Goal: Task Accomplishment & Management: Manage account settings

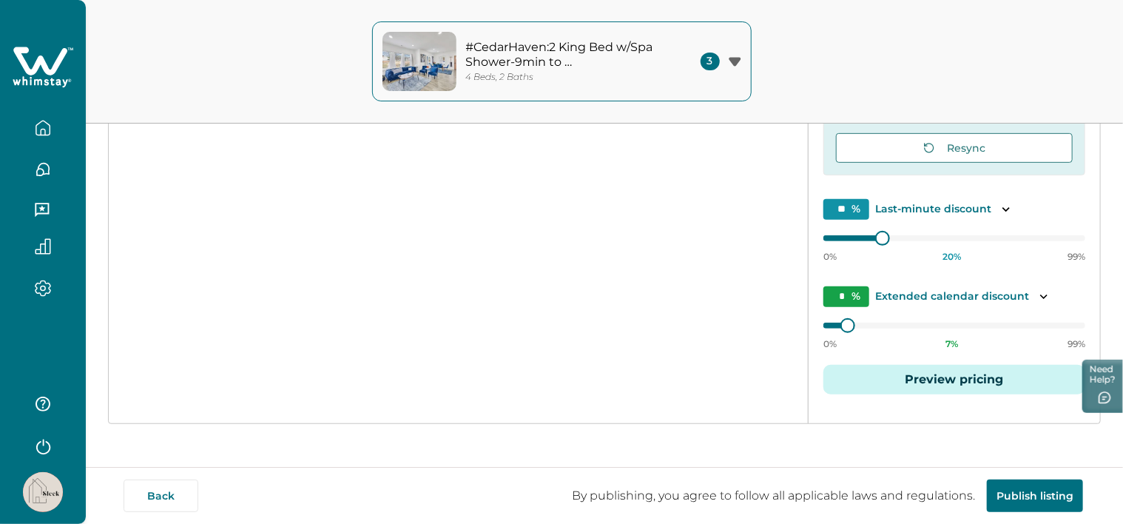
scroll to position [2, 0]
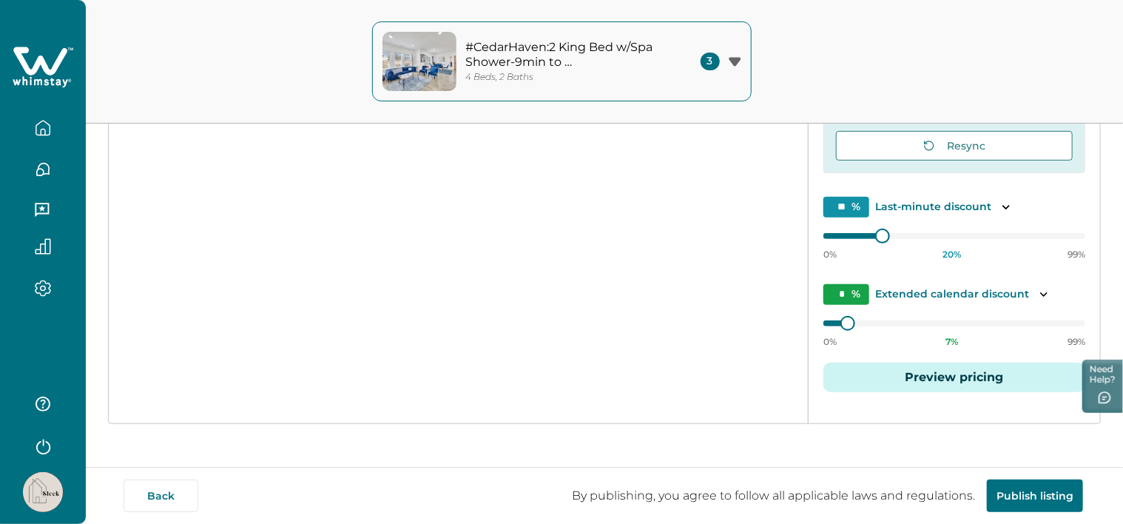
click at [50, 129] on icon "button" at bounding box center [43, 128] width 16 height 16
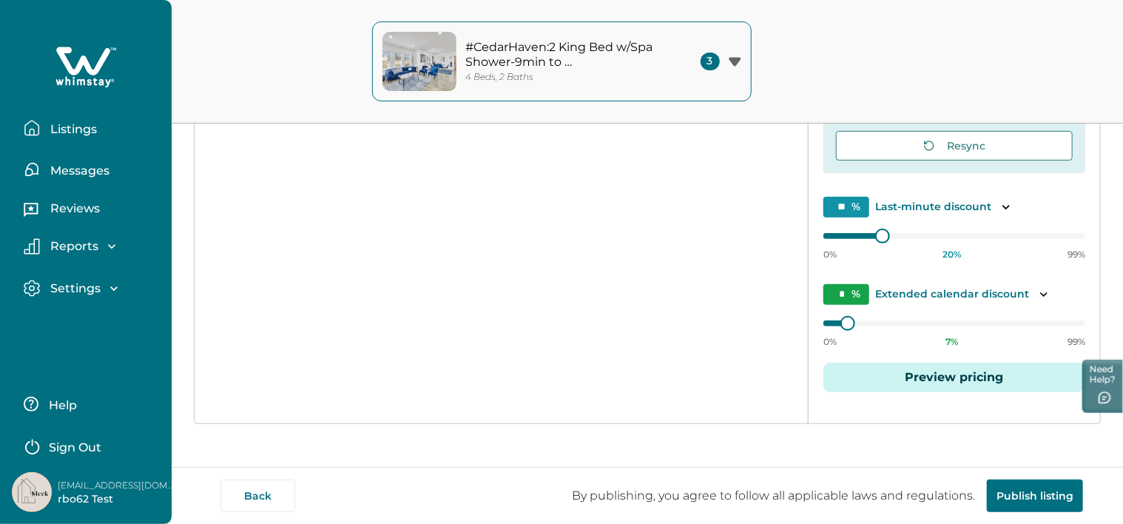
click at [50, 129] on p "Listings" at bounding box center [71, 129] width 51 height 15
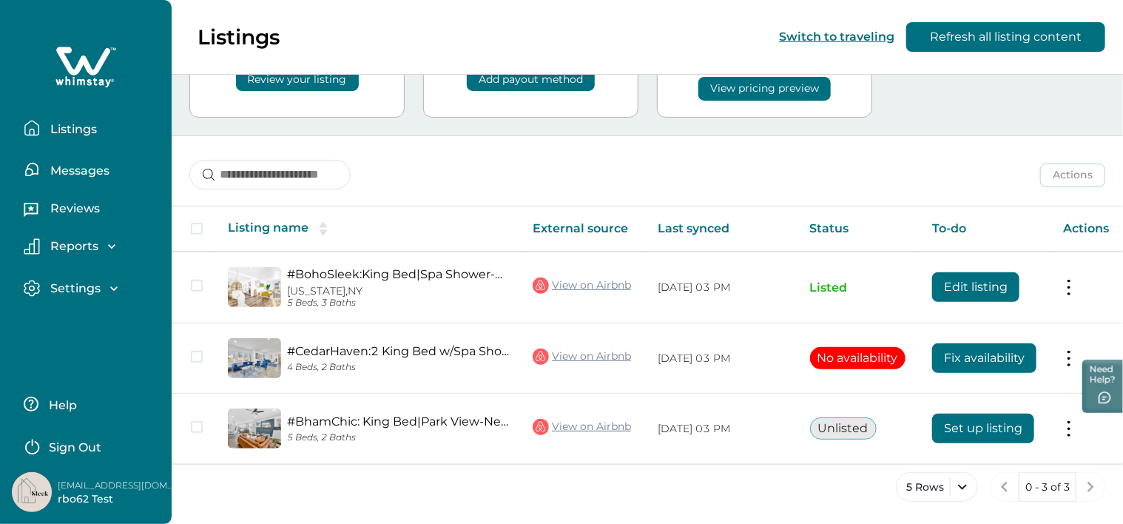
click at [50, 129] on p "Listings" at bounding box center [71, 129] width 51 height 15
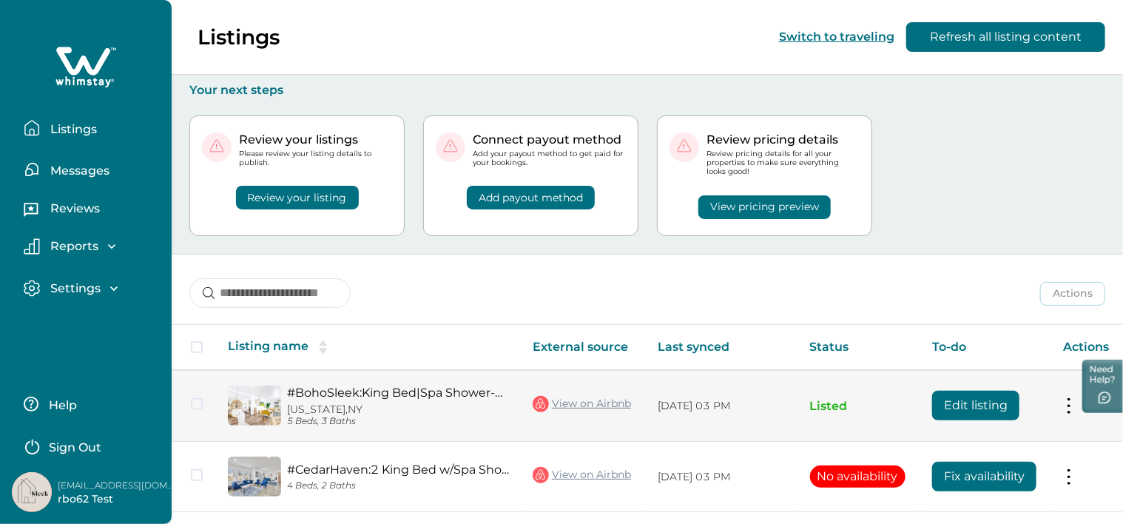
scroll to position [118, 0]
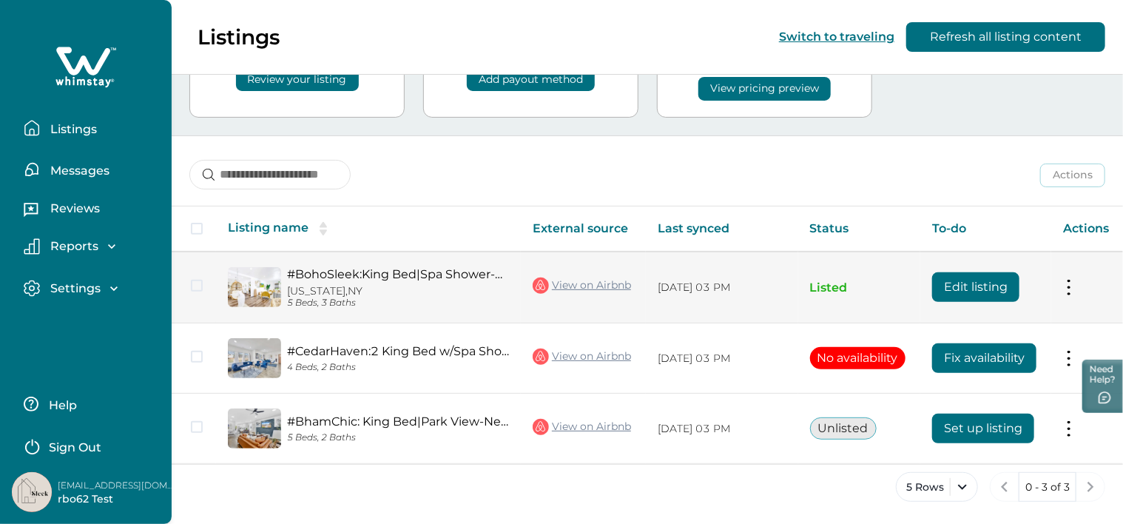
click at [954, 287] on button "Edit listing" at bounding box center [975, 287] width 87 height 30
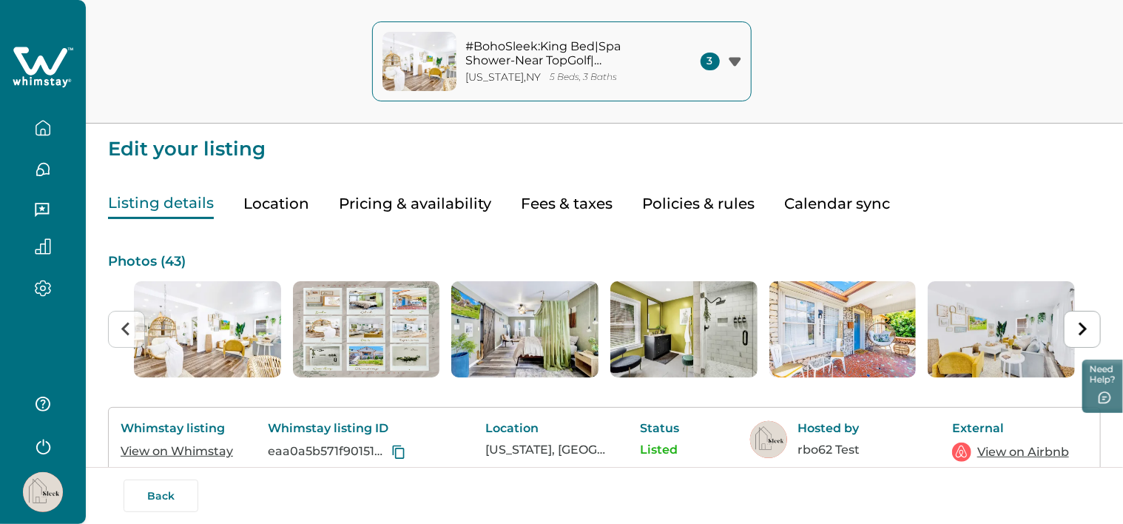
click at [429, 183] on div "Listing details Location Pricing & availability Fees & taxes Policies & rules C…" at bounding box center [604, 189] width 993 height 60
click at [430, 203] on button "Pricing & availability" at bounding box center [415, 204] width 152 height 30
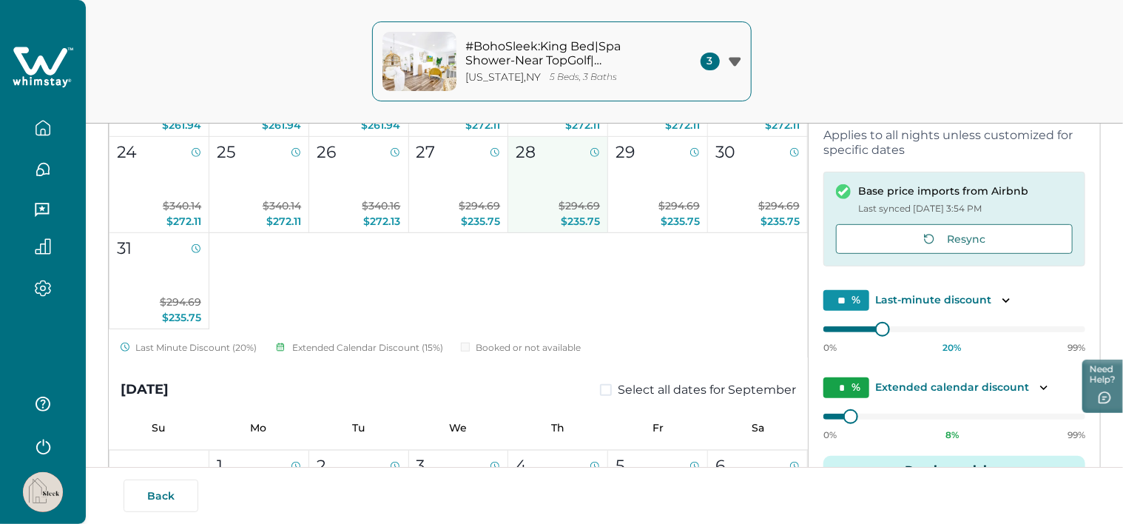
scroll to position [296, 0]
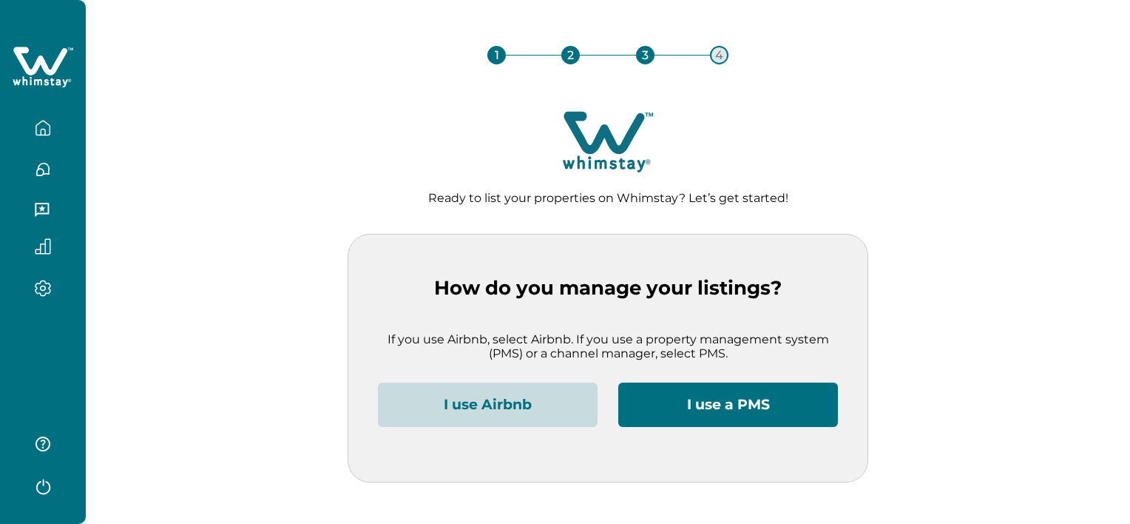
click at [494, 397] on button "I use Airbnb" at bounding box center [488, 405] width 220 height 44
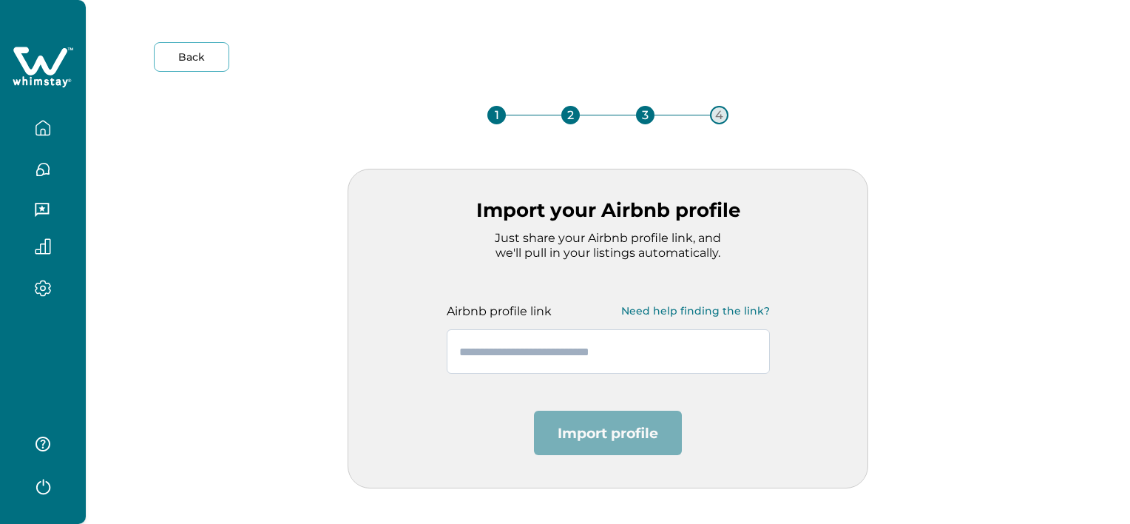
click at [641, 334] on input "text" at bounding box center [608, 351] width 323 height 44
paste input "**********"
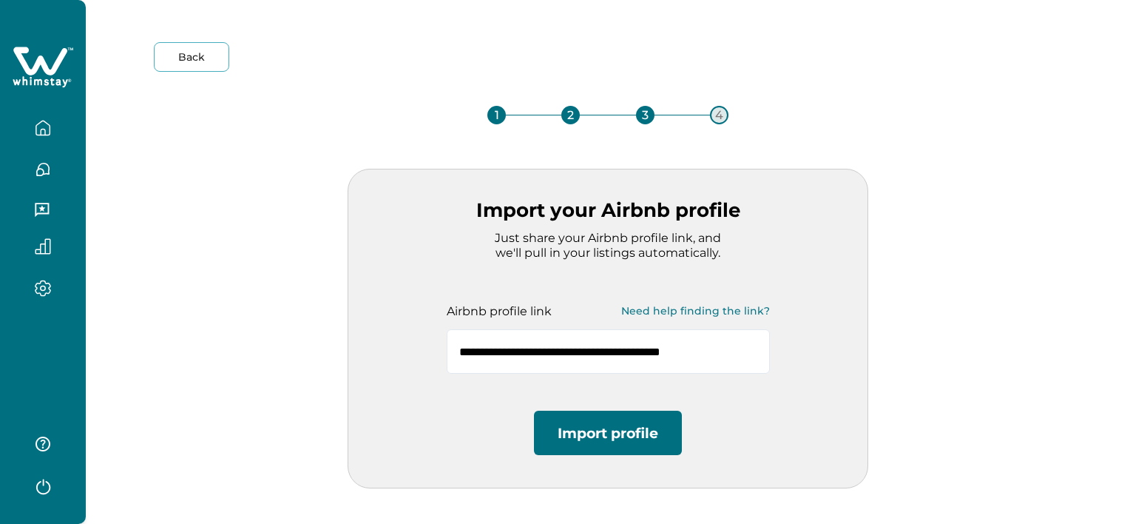
type input "**********"
click at [569, 435] on button "Import profile" at bounding box center [608, 433] width 148 height 44
click at [49, 481] on icon "button" at bounding box center [43, 485] width 22 height 22
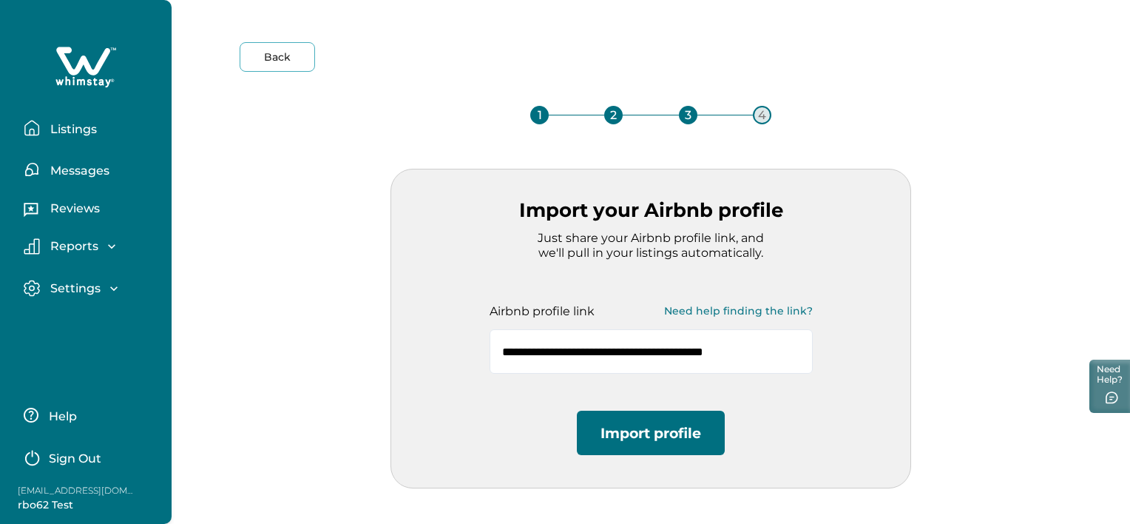
click at [76, 456] on p "Sign Out" at bounding box center [75, 458] width 53 height 15
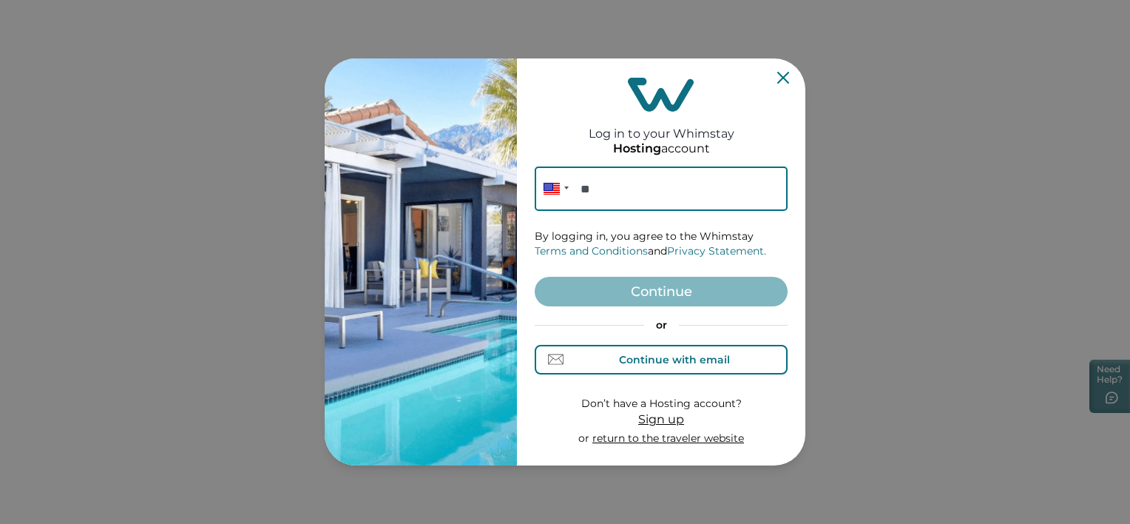
click at [696, 361] on div "Continue with email" at bounding box center [674, 360] width 111 height 12
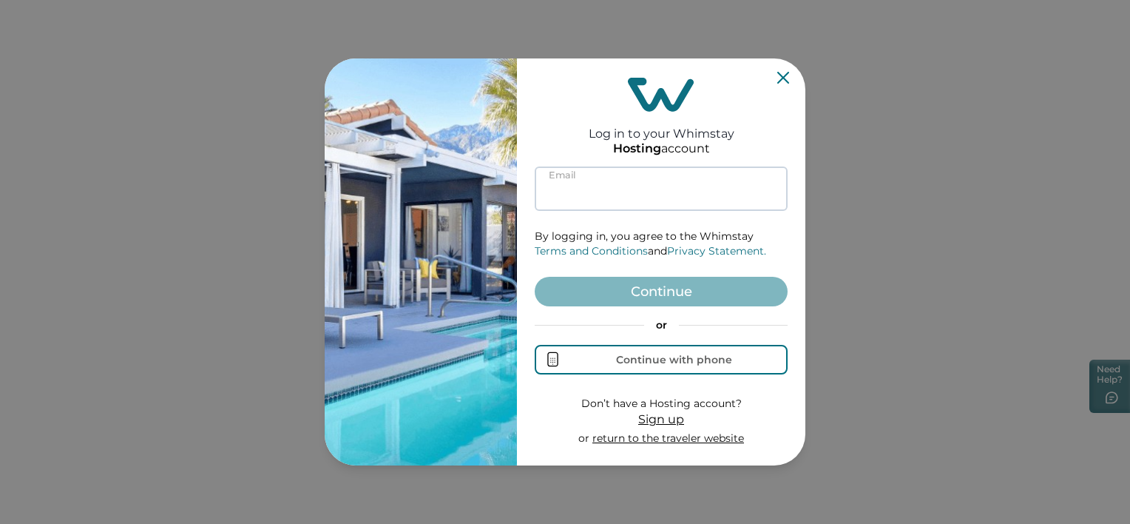
click at [633, 198] on input at bounding box center [661, 188] width 253 height 44
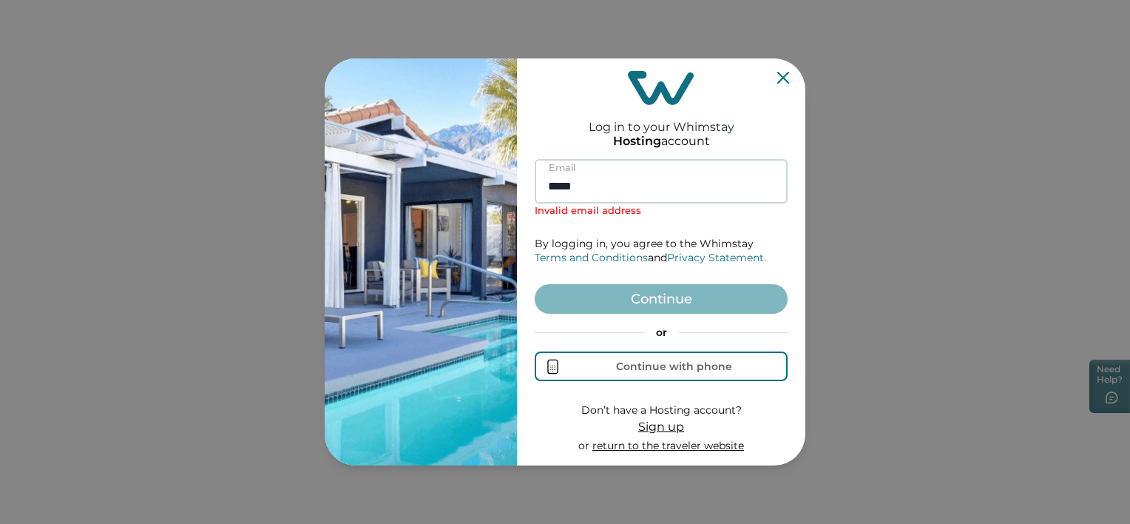
type input "**********"
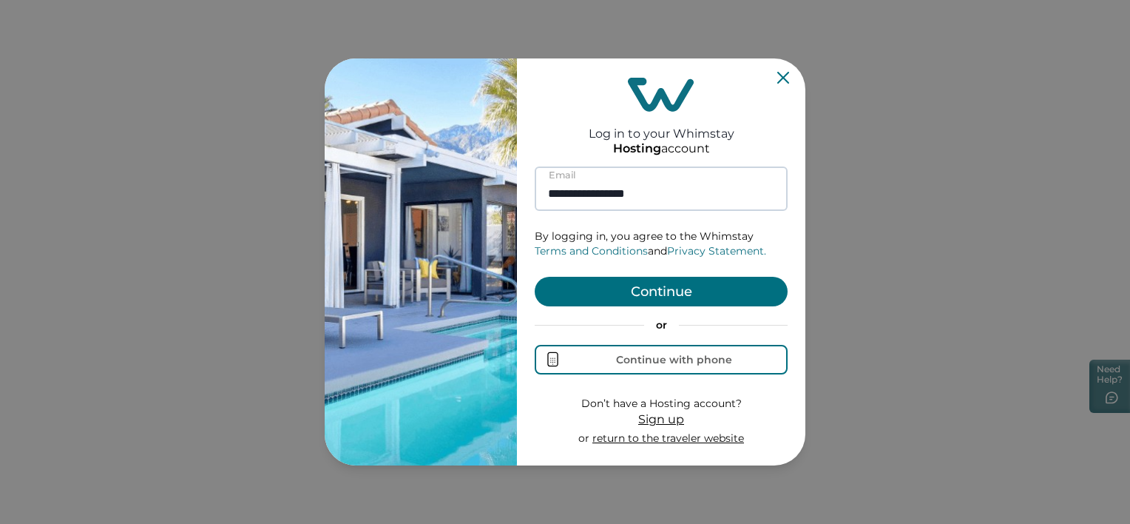
click at [535, 244] on link "Terms and Conditions" at bounding box center [591, 250] width 113 height 13
click at [684, 291] on button "Continue" at bounding box center [661, 292] width 253 height 30
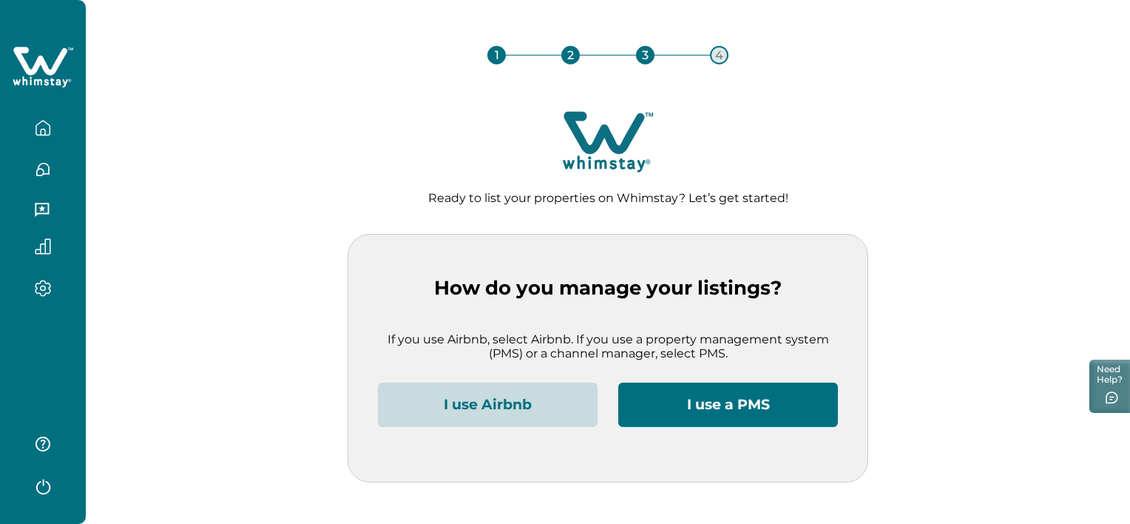
click at [510, 411] on button "I use Airbnb" at bounding box center [488, 405] width 220 height 44
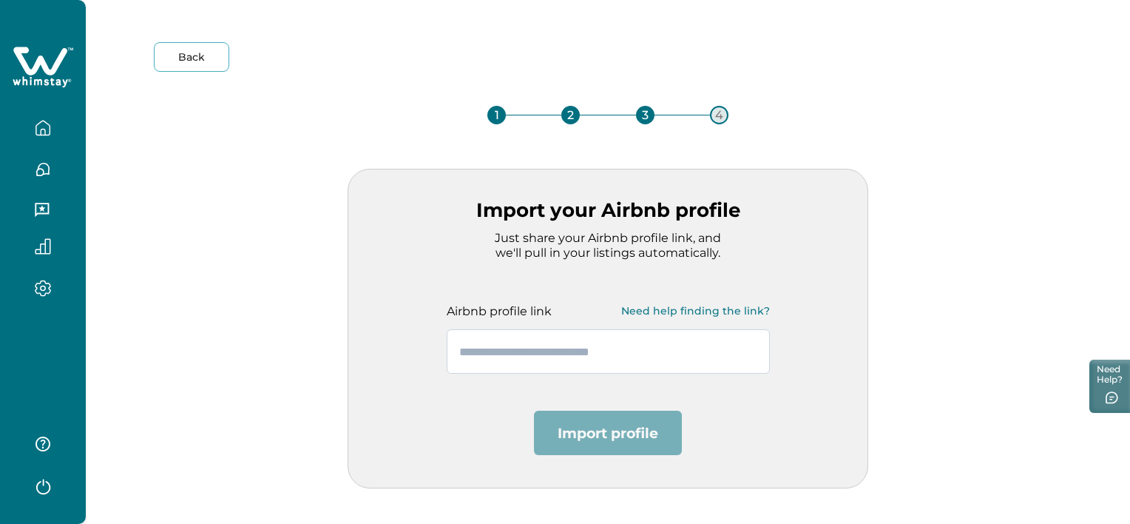
click at [599, 344] on div "Airbnb profile link Need help finding the link?" at bounding box center [609, 317] width 368 height 114
click at [601, 340] on input "text" at bounding box center [608, 351] width 323 height 44
paste input "**********"
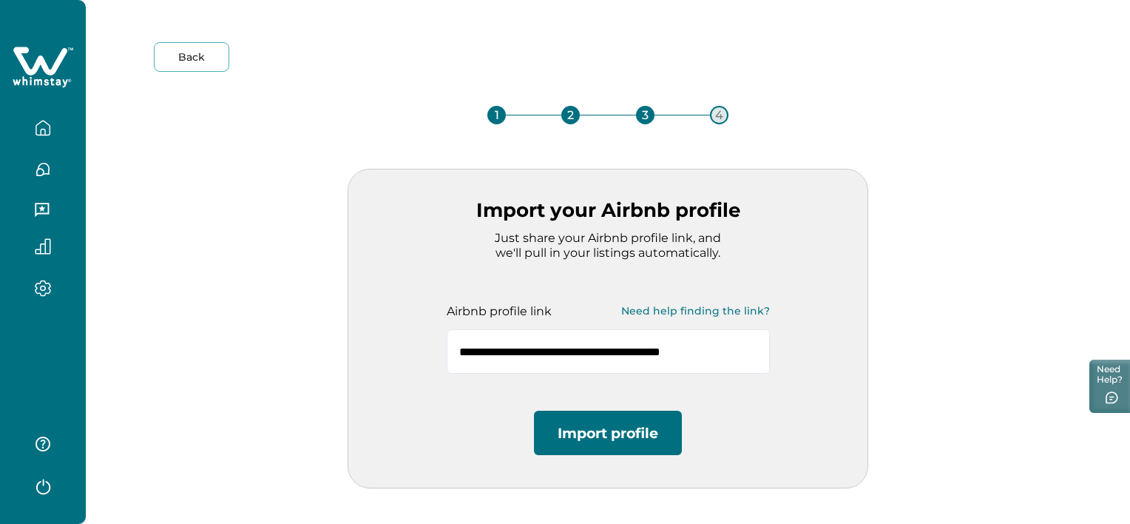
type input "**********"
click at [582, 427] on button "Import profile" at bounding box center [608, 433] width 148 height 44
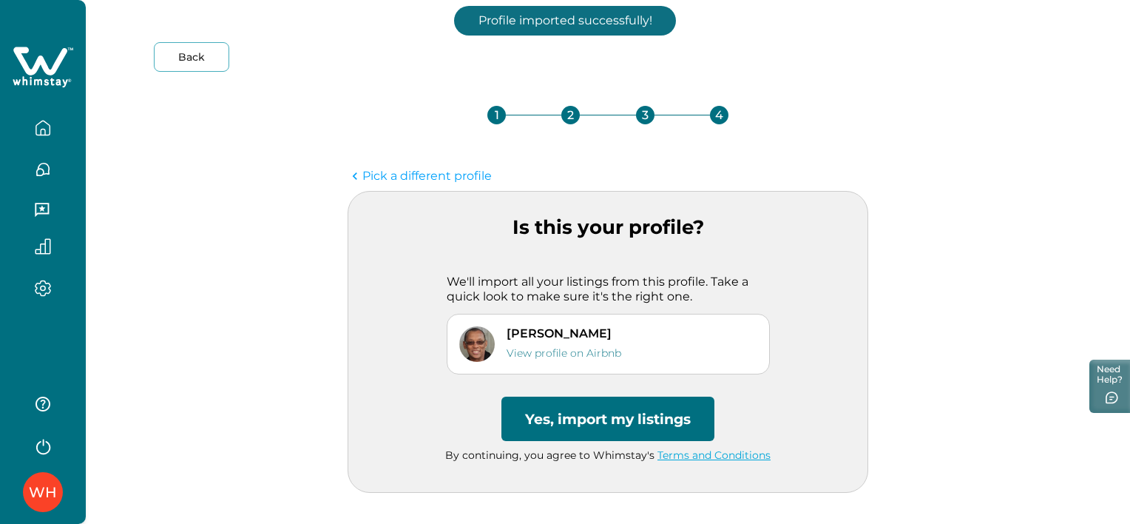
click at [582, 427] on button "Yes, import my listings" at bounding box center [608, 419] width 213 height 44
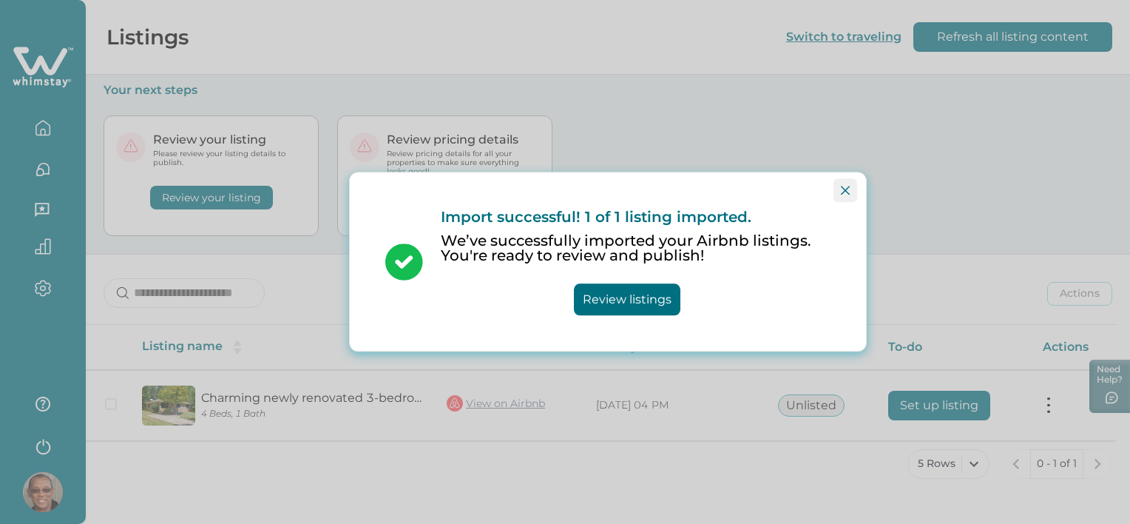
click at [838, 184] on button "Close" at bounding box center [846, 190] width 24 height 24
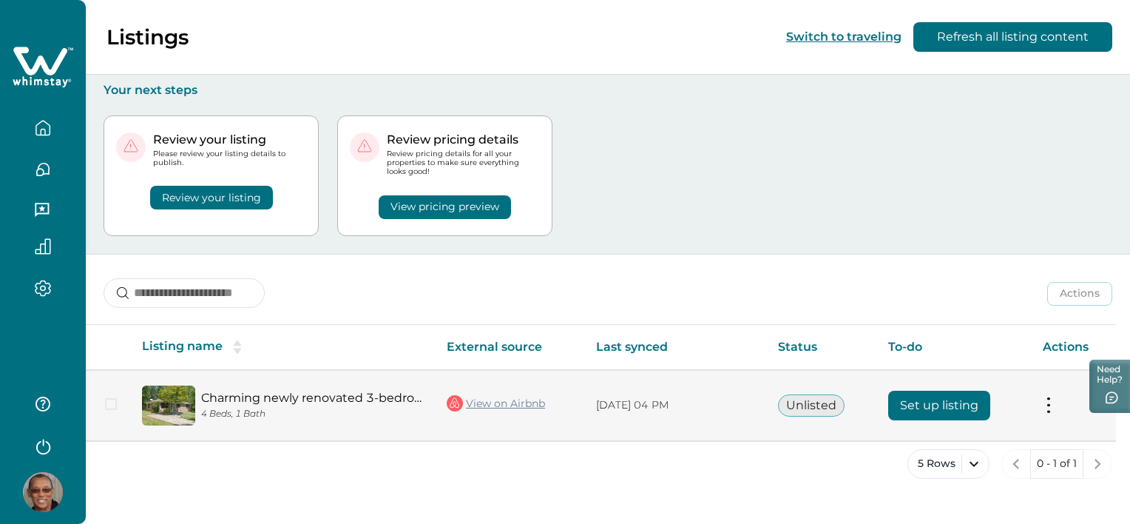
click at [938, 397] on button "Set up listing" at bounding box center [940, 406] width 102 height 30
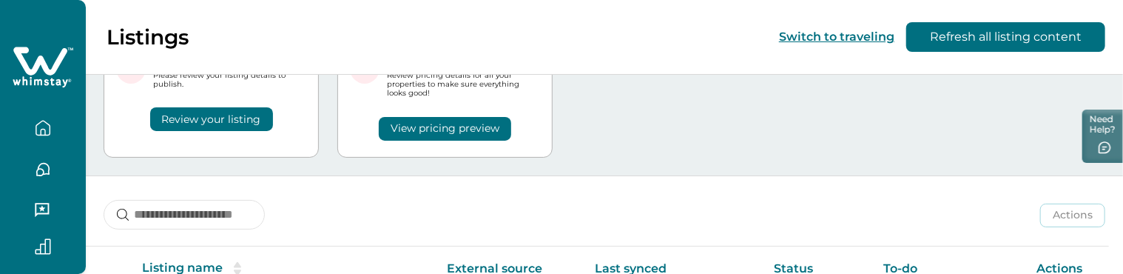
scroll to position [222, 0]
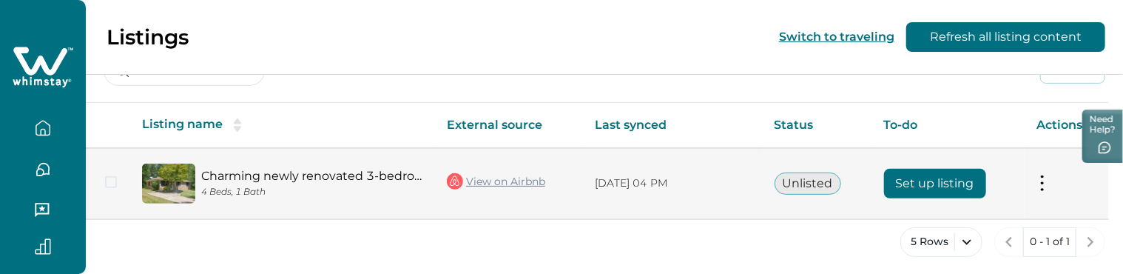
click at [950, 193] on button "Set up listing" at bounding box center [935, 184] width 102 height 30
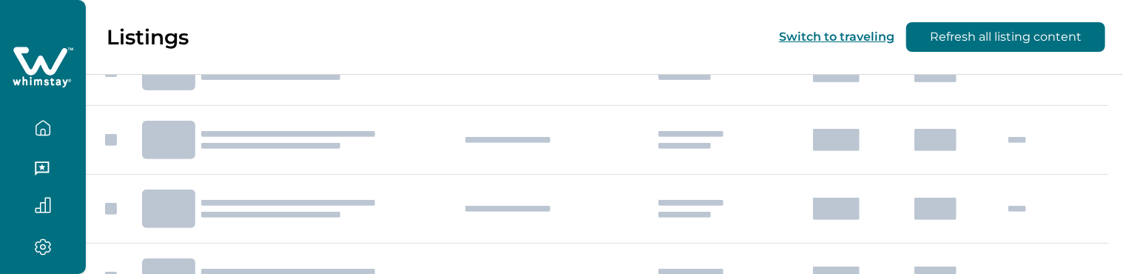
scroll to position [28, 0]
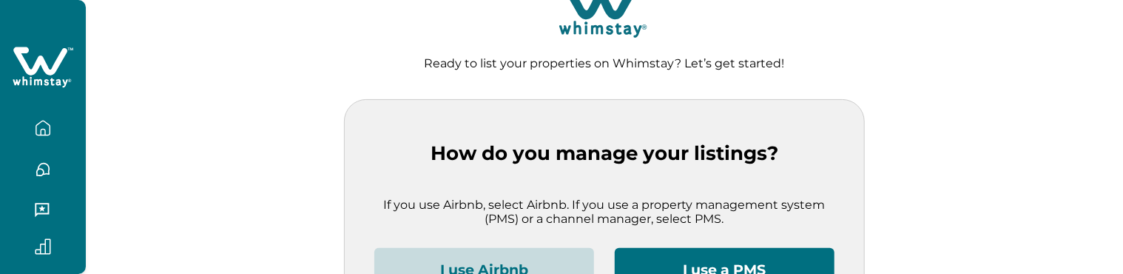
scroll to position [232, 0]
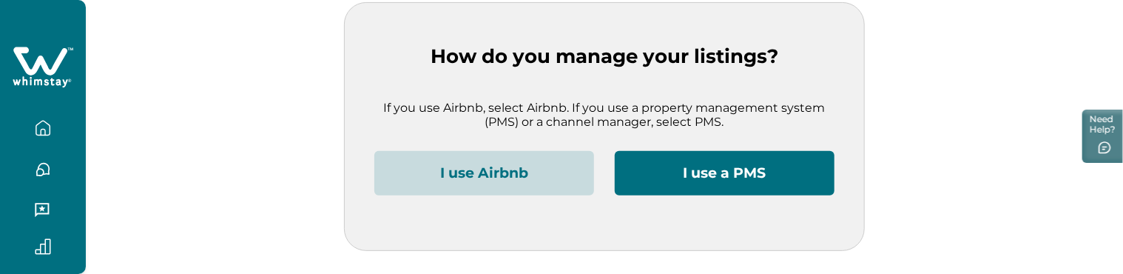
click at [497, 178] on button "I use Airbnb" at bounding box center [484, 173] width 220 height 44
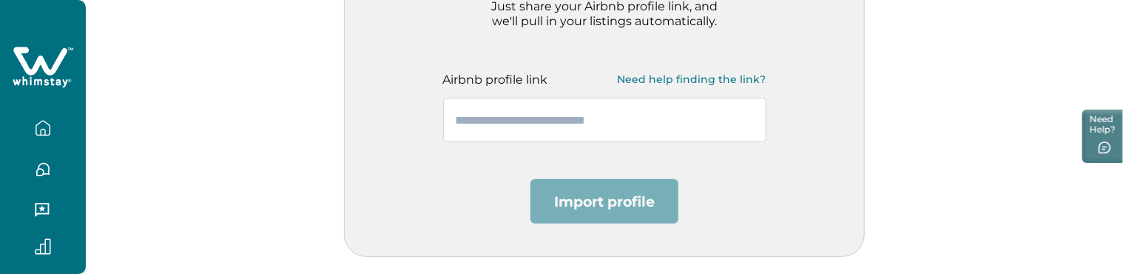
click at [576, 126] on input "text" at bounding box center [604, 120] width 323 height 44
paste input "**********"
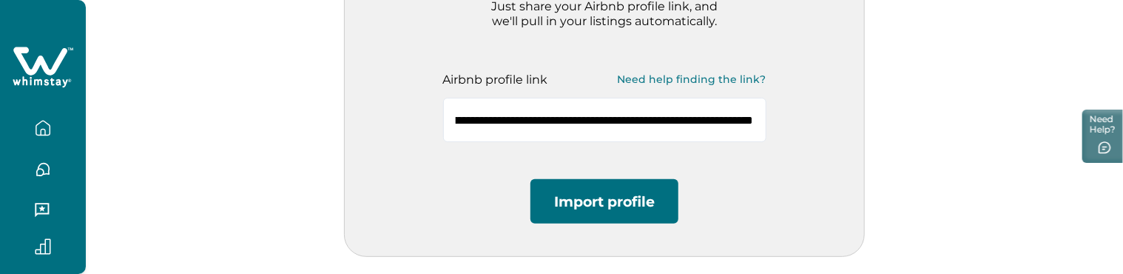
scroll to position [0, 0]
click at [646, 114] on input "**********" at bounding box center [604, 120] width 323 height 44
paste input "text"
type input "**********"
click at [633, 224] on div "**********" at bounding box center [604, 97] width 521 height 320
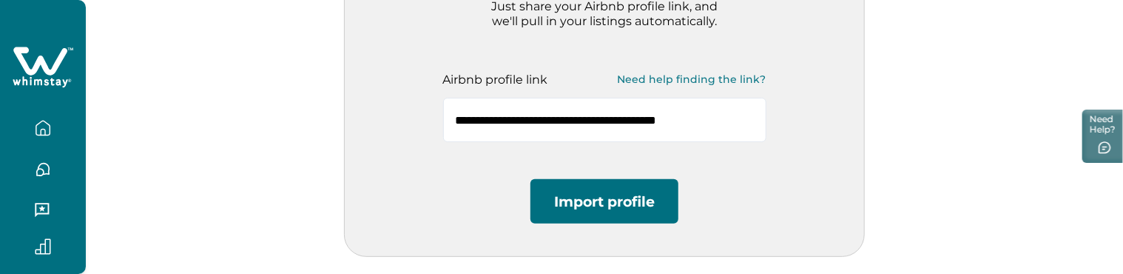
click at [632, 223] on button "Import profile" at bounding box center [604, 201] width 148 height 44
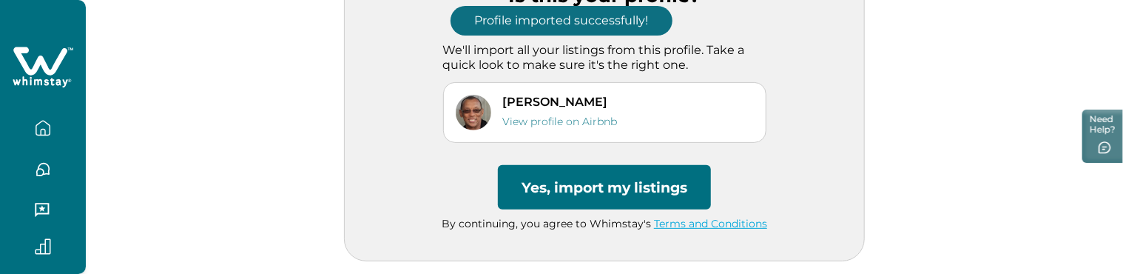
click at [639, 179] on button "Yes, import my listings" at bounding box center [604, 187] width 213 height 44
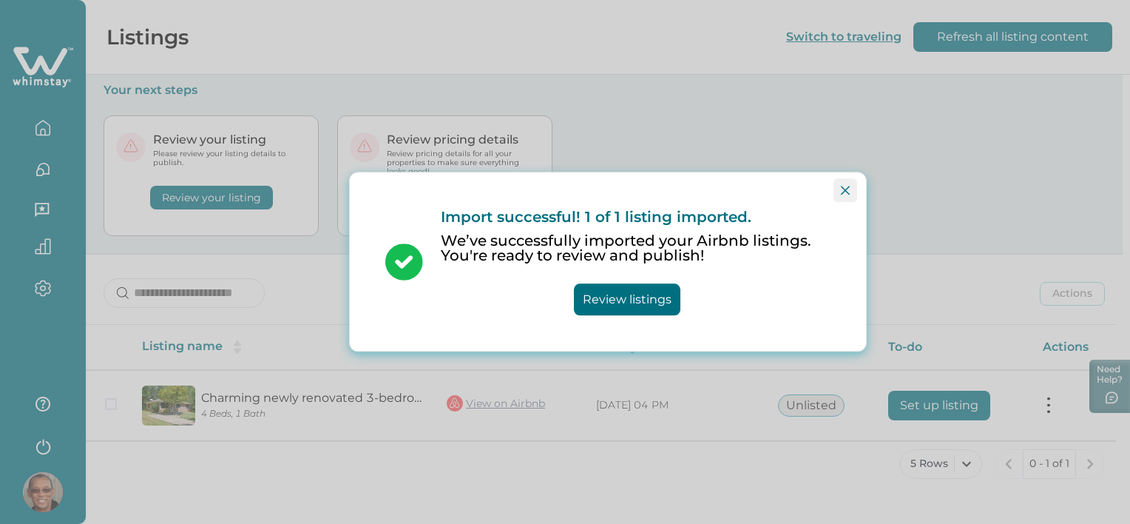
click at [840, 181] on button "Close" at bounding box center [846, 190] width 24 height 24
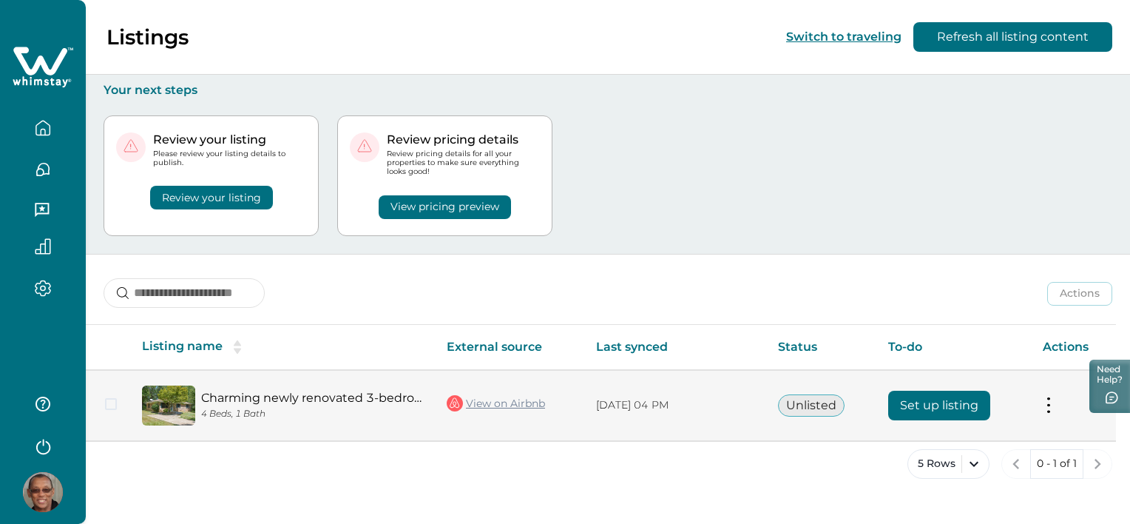
click at [933, 273] on button "Set up listing" at bounding box center [940, 406] width 102 height 30
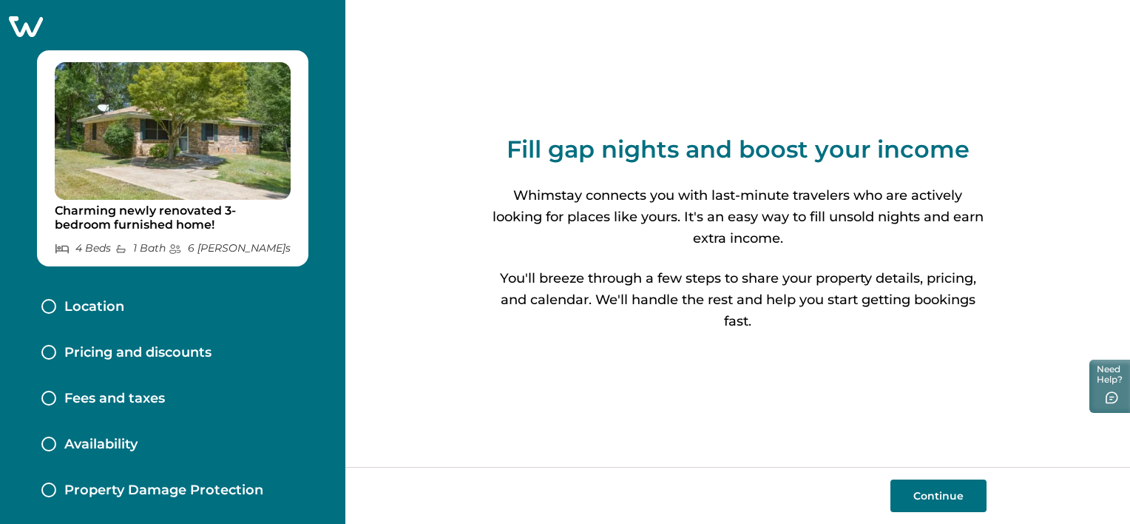
click at [20, 33] on icon at bounding box center [25, 26] width 36 height 23
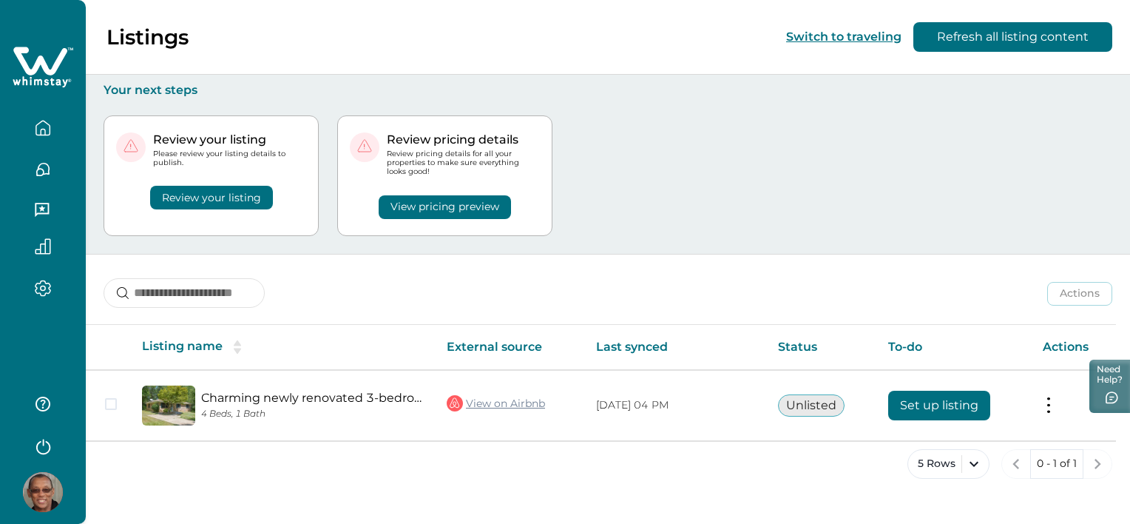
click at [698, 210] on div "Review your listing Please review your listing details to publish. Review your …" at bounding box center [608, 176] width 1009 height 156
click at [33, 447] on icon "button" at bounding box center [43, 445] width 22 height 22
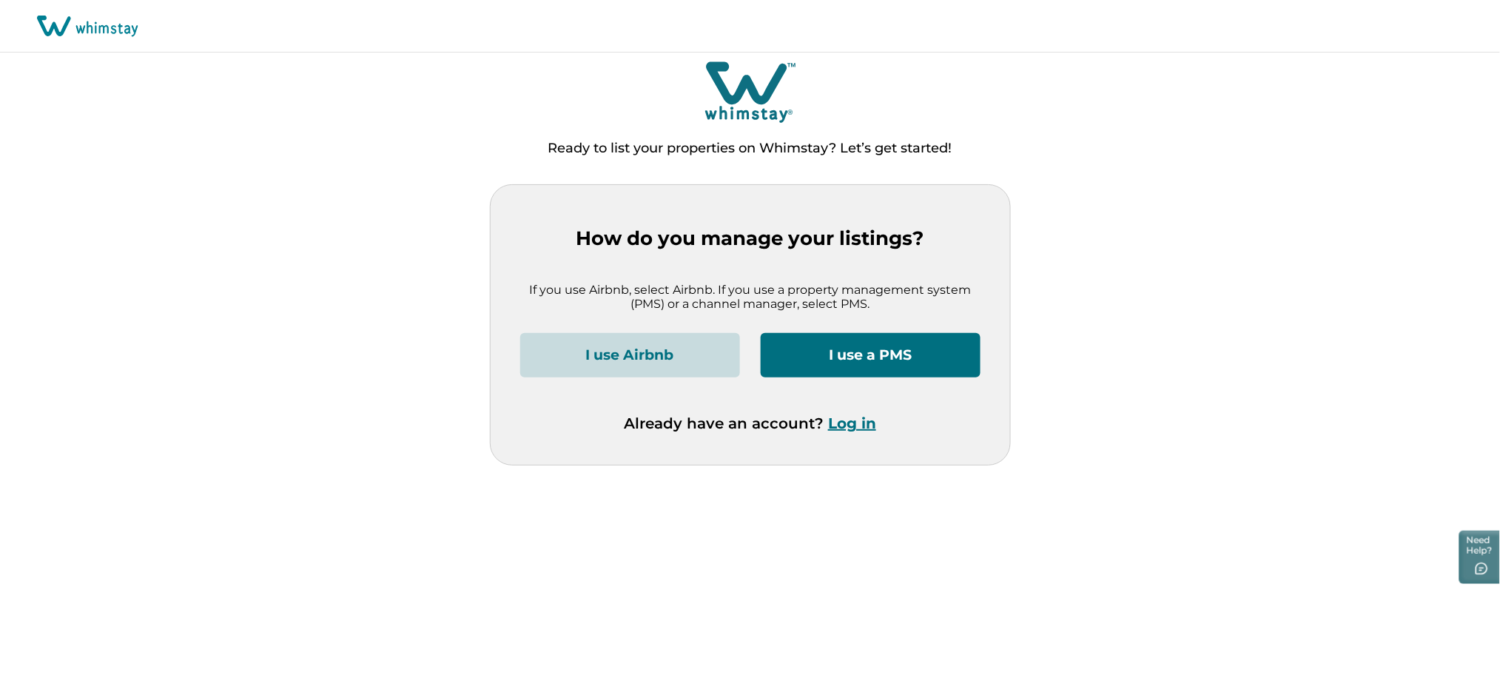
click at [855, 414] on button "Log in" at bounding box center [852, 423] width 48 height 18
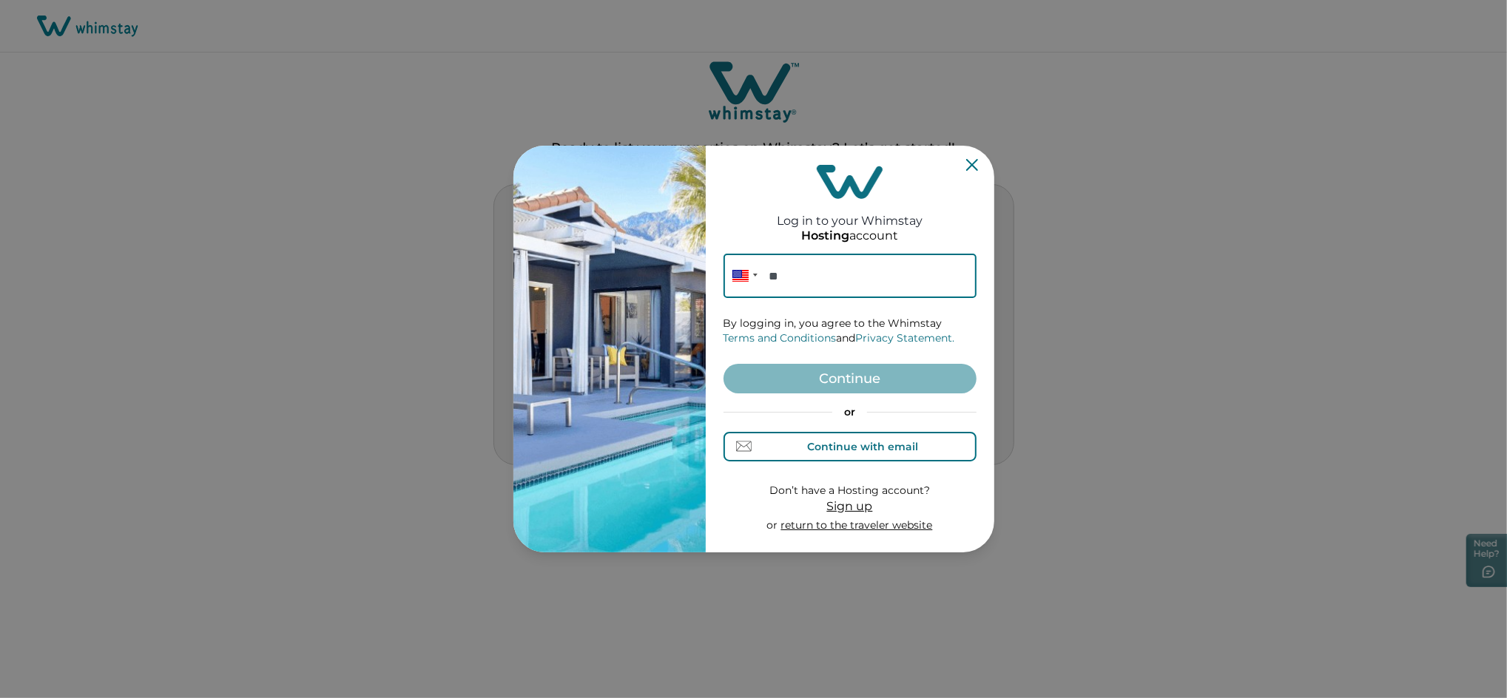
click at [857, 442] on div "Continue with email" at bounding box center [862, 447] width 111 height 12
click at [798, 280] on input at bounding box center [850, 276] width 253 height 44
paste input "**********"
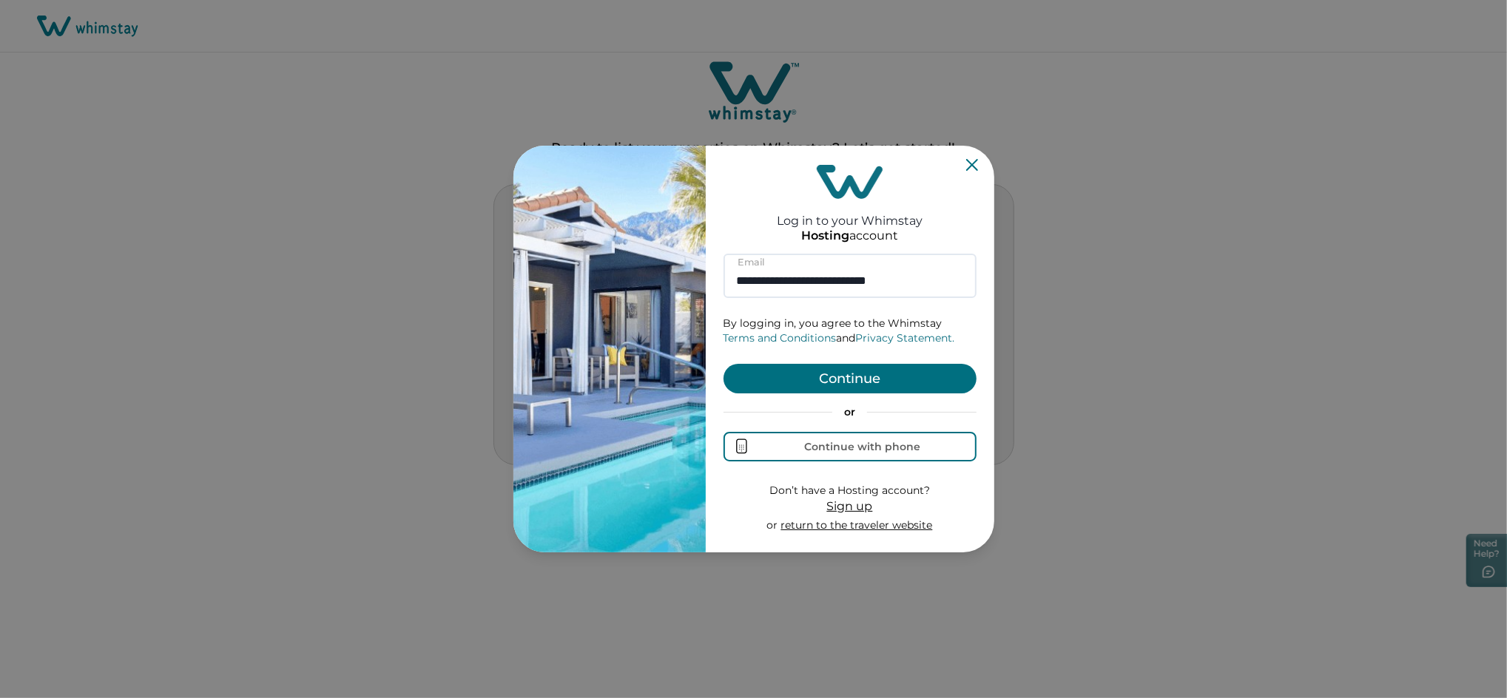
type input "**********"
click at [789, 354] on form "**********" at bounding box center [850, 394] width 253 height 280
click at [907, 381] on button "Continue" at bounding box center [850, 379] width 253 height 30
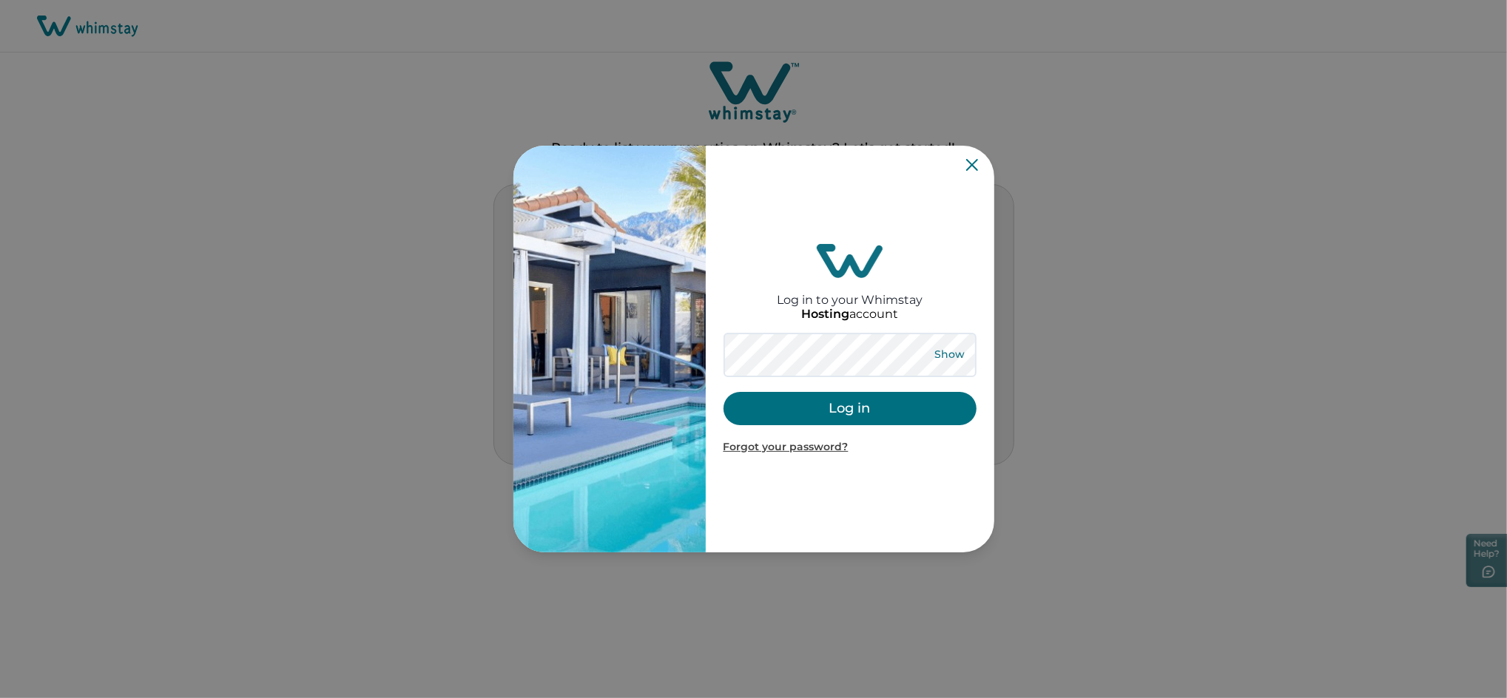
click at [939, 351] on button "Show" at bounding box center [949, 355] width 53 height 21
click at [841, 405] on button "Log in" at bounding box center [850, 408] width 253 height 33
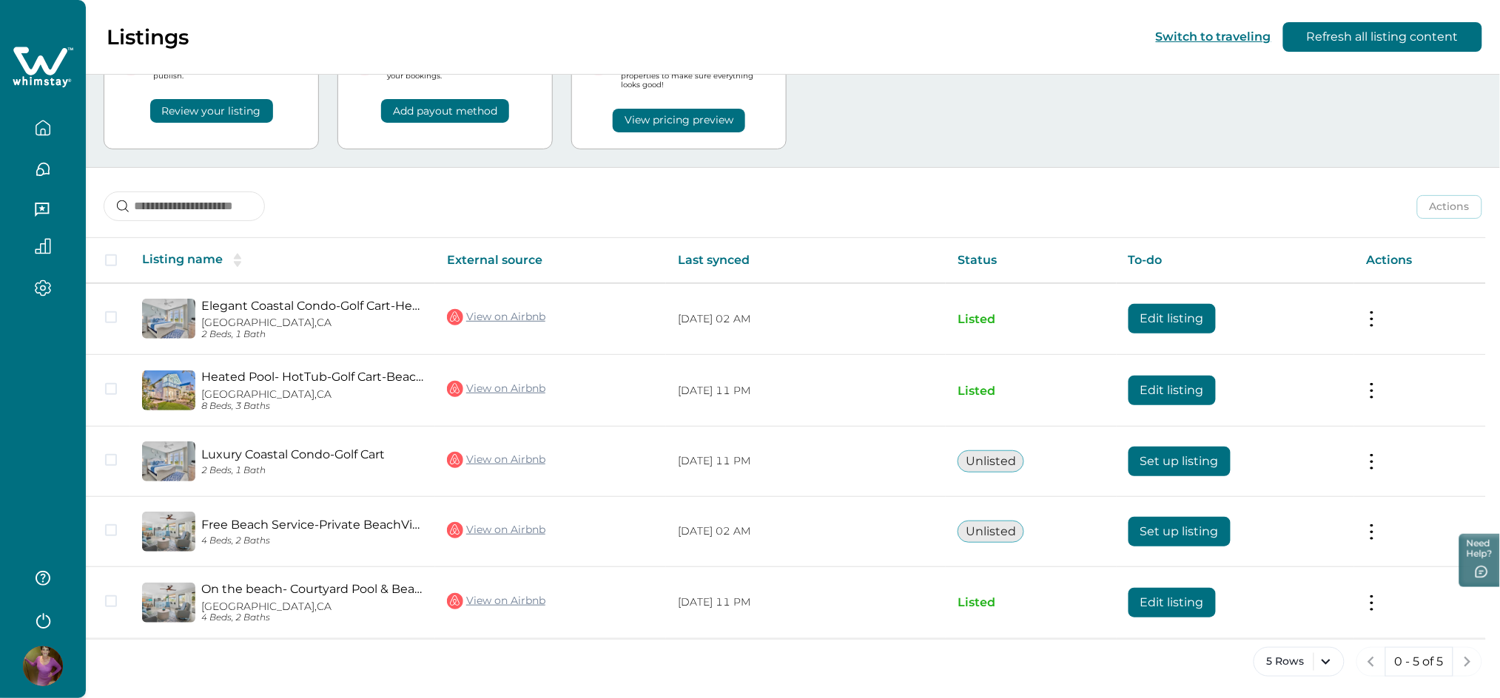
scroll to position [88, 0]
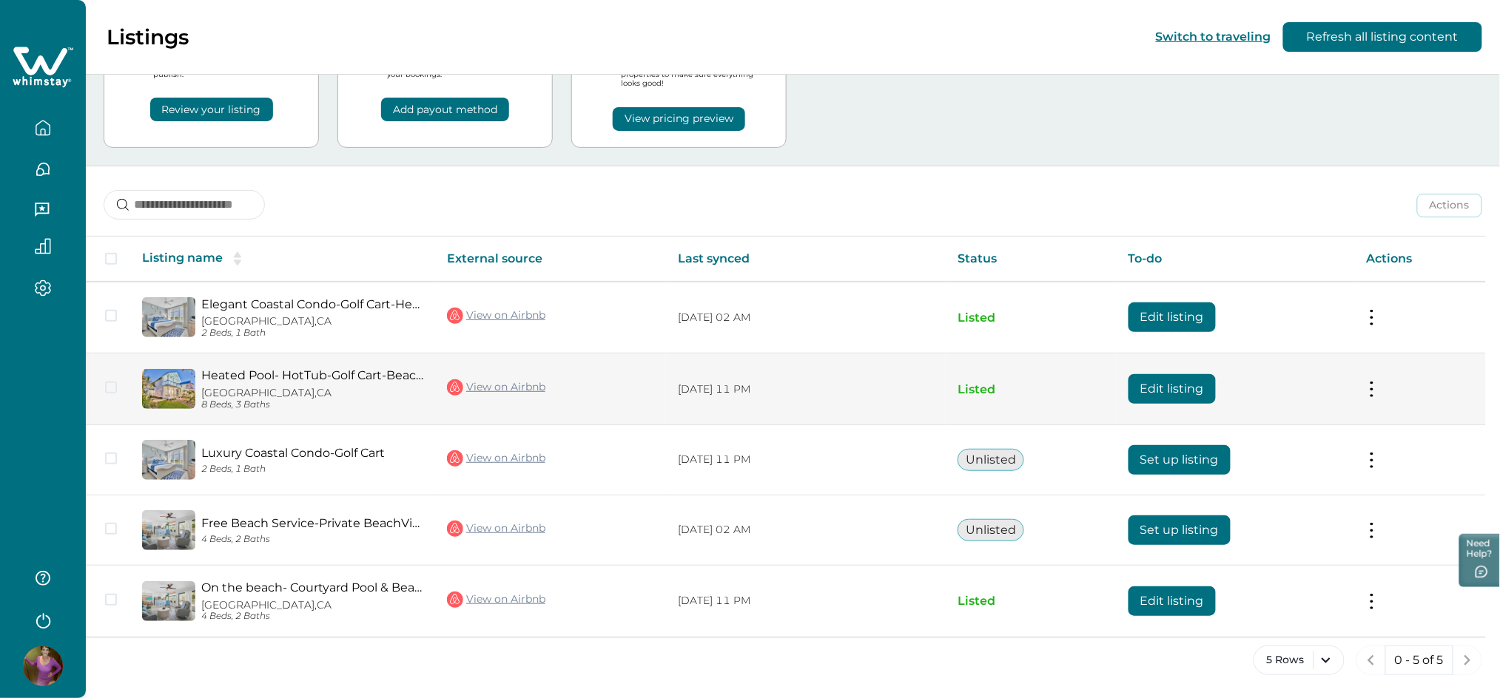
click at [1155, 399] on button "Edit listing" at bounding box center [1171, 389] width 87 height 30
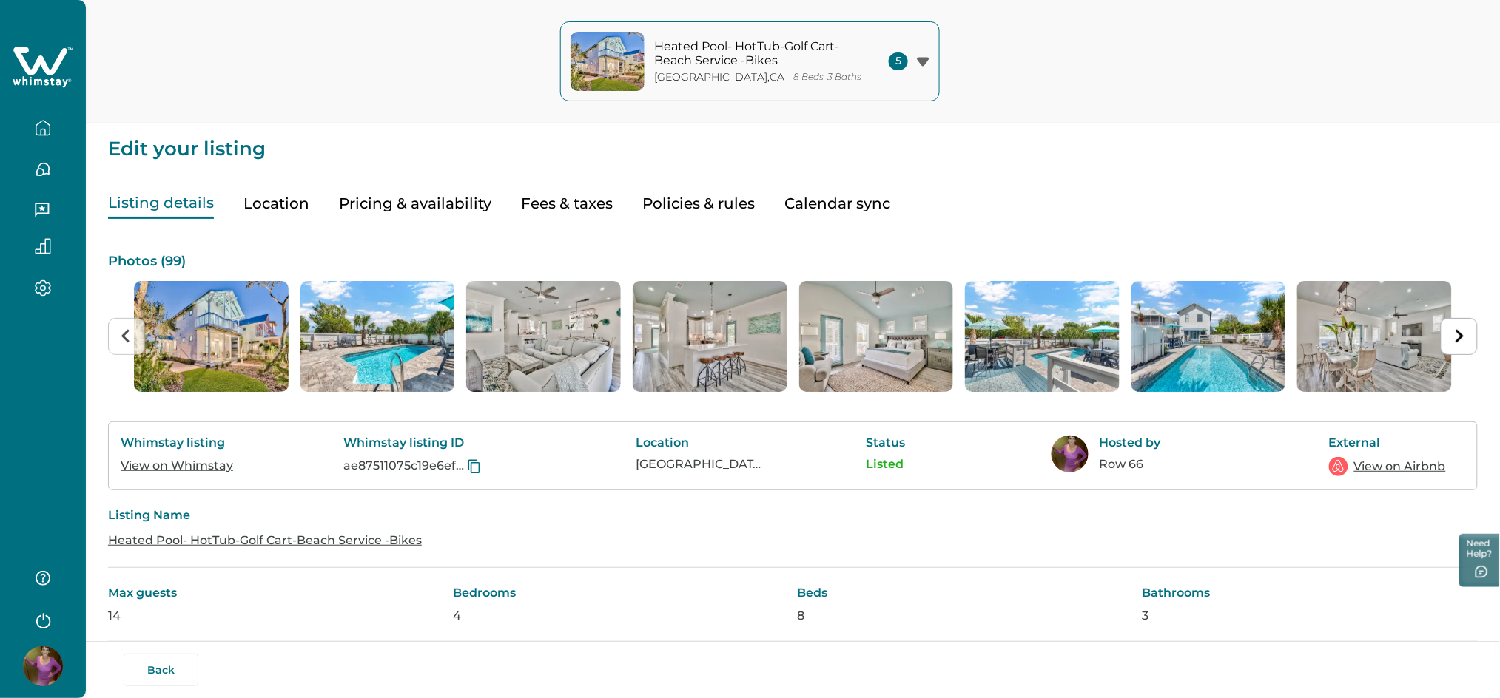
click at [198, 470] on link "View on Whimstay" at bounding box center [177, 466] width 112 height 14
click at [1381, 467] on link "View on Airbnb" at bounding box center [1400, 467] width 92 height 18
